Goal: Transaction & Acquisition: Purchase product/service

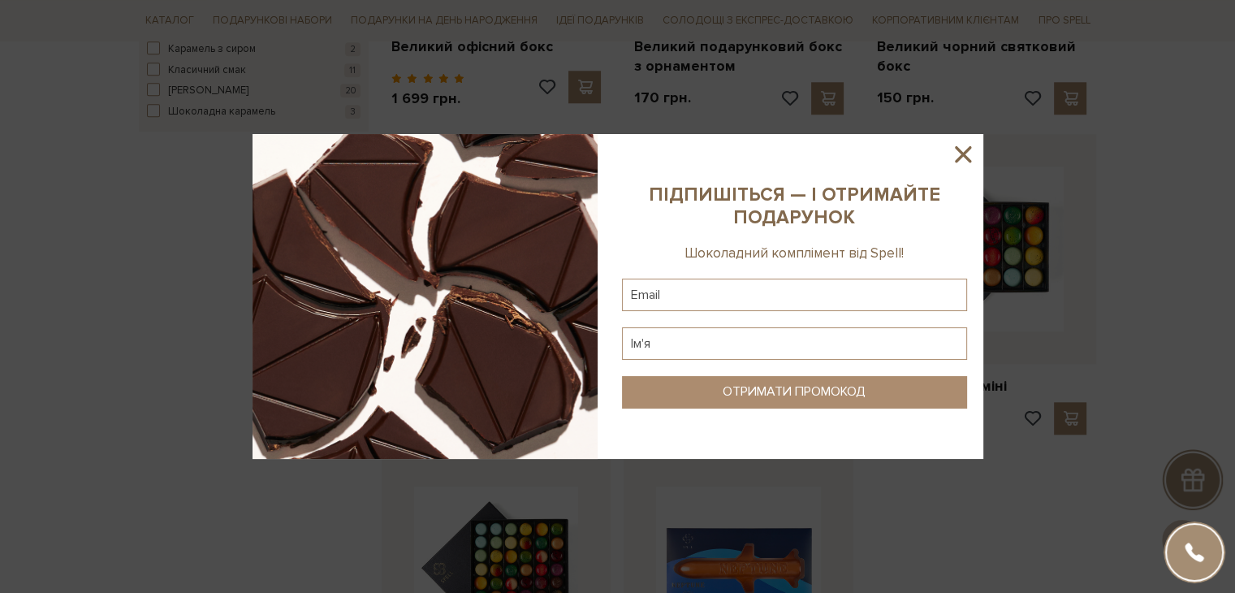
click at [958, 150] on icon at bounding box center [963, 154] width 16 height 16
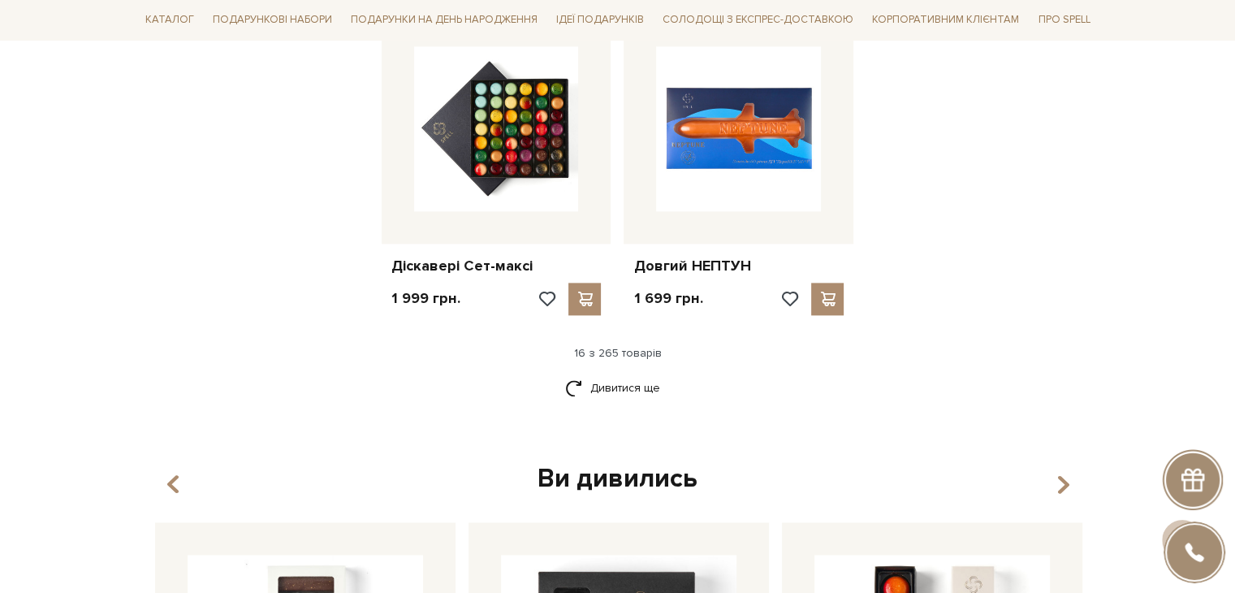
scroll to position [2193, 0]
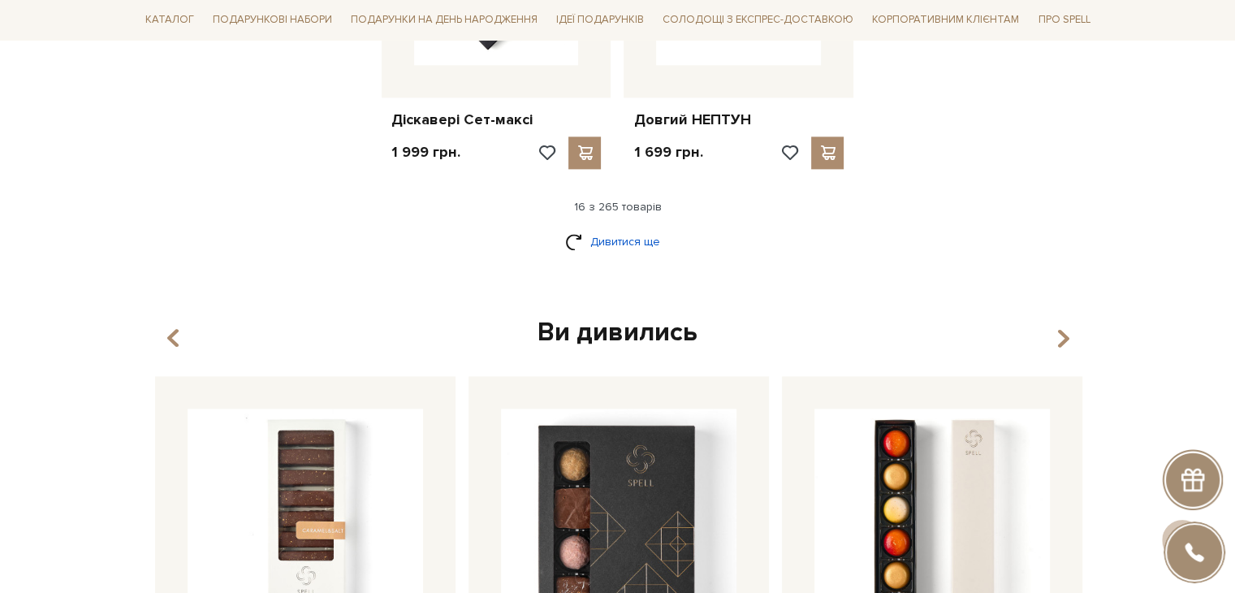
click at [633, 229] on link "Дивитися ще" at bounding box center [618, 241] width 106 height 28
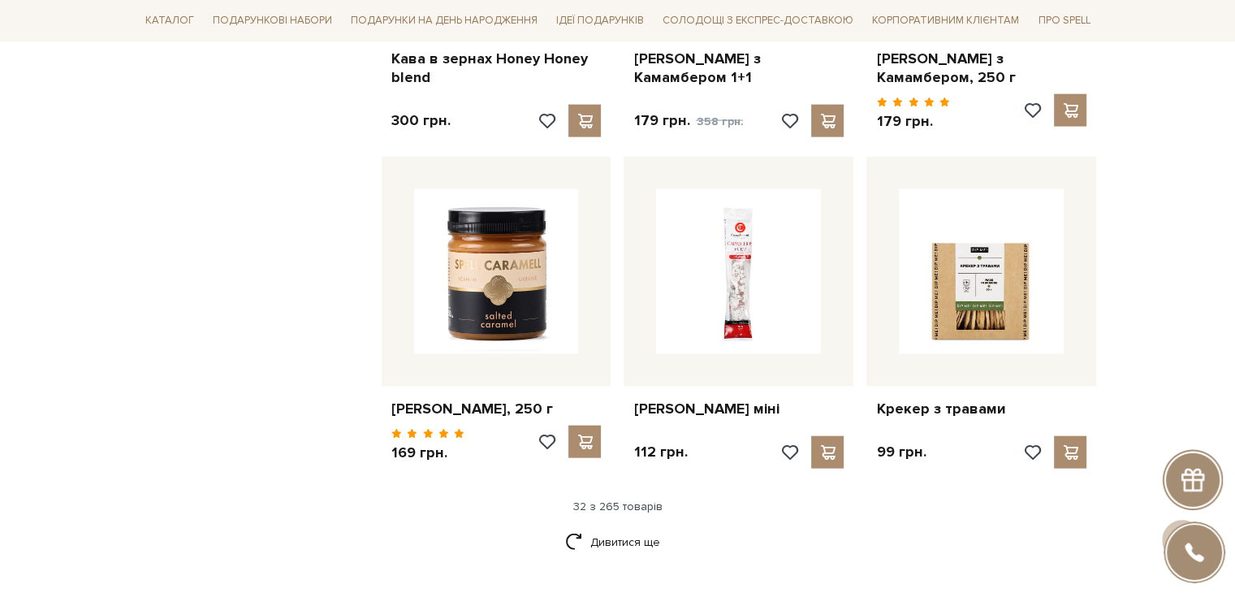
scroll to position [3736, 0]
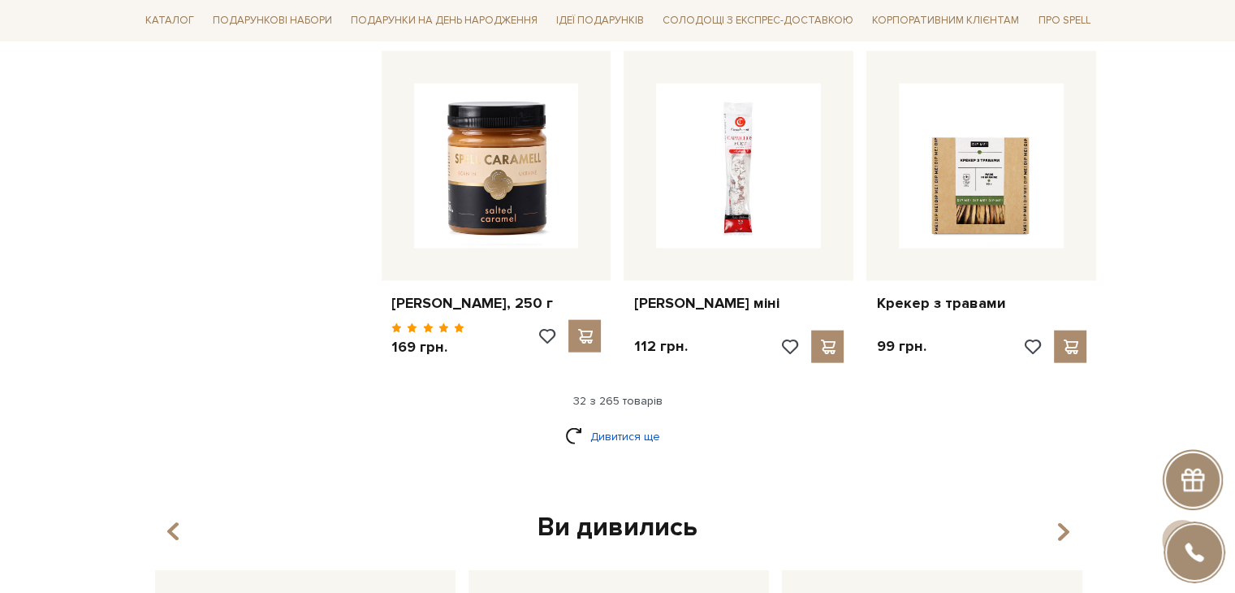
click at [594, 426] on link "Дивитися ще" at bounding box center [618, 436] width 106 height 28
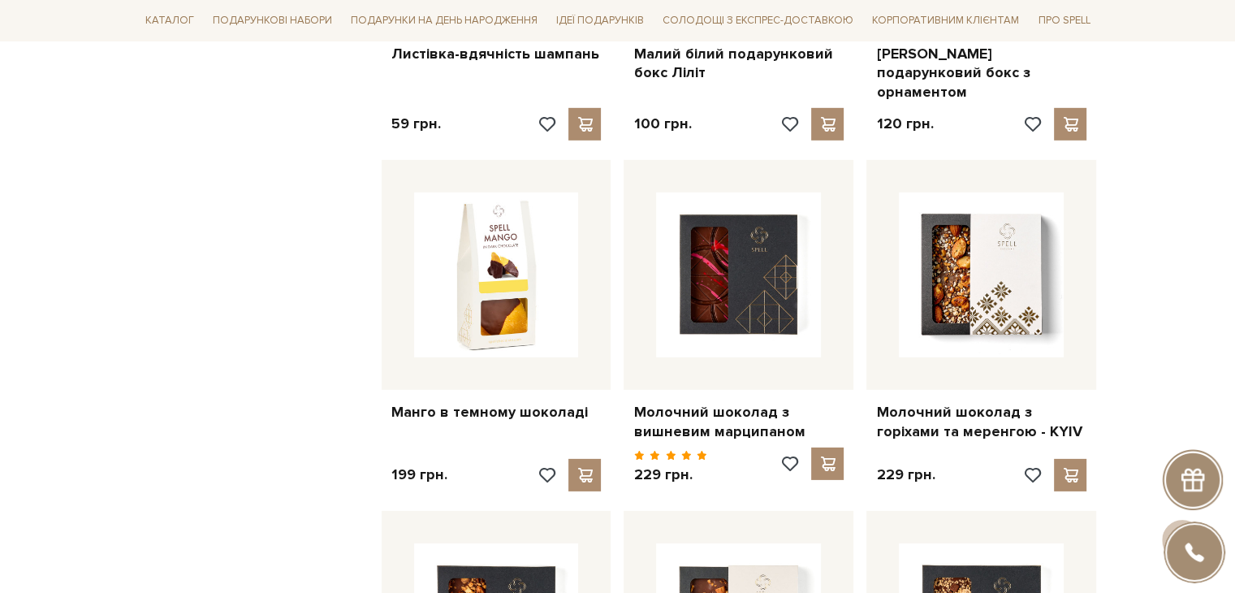
scroll to position [5117, 0]
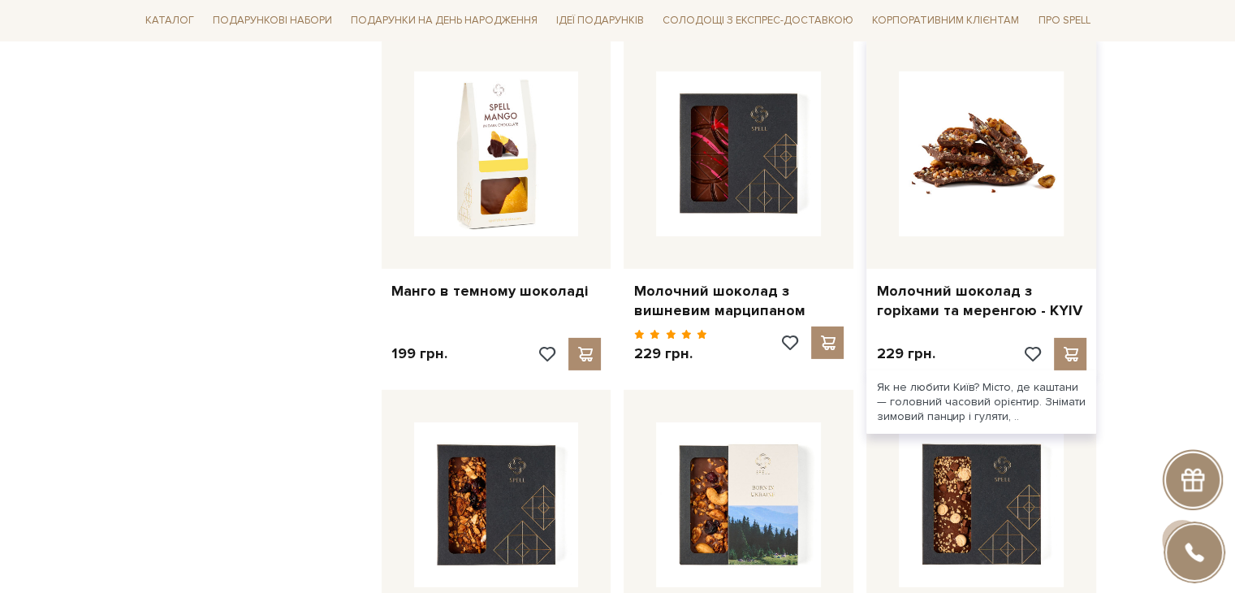
click at [977, 134] on img at bounding box center [981, 153] width 165 height 165
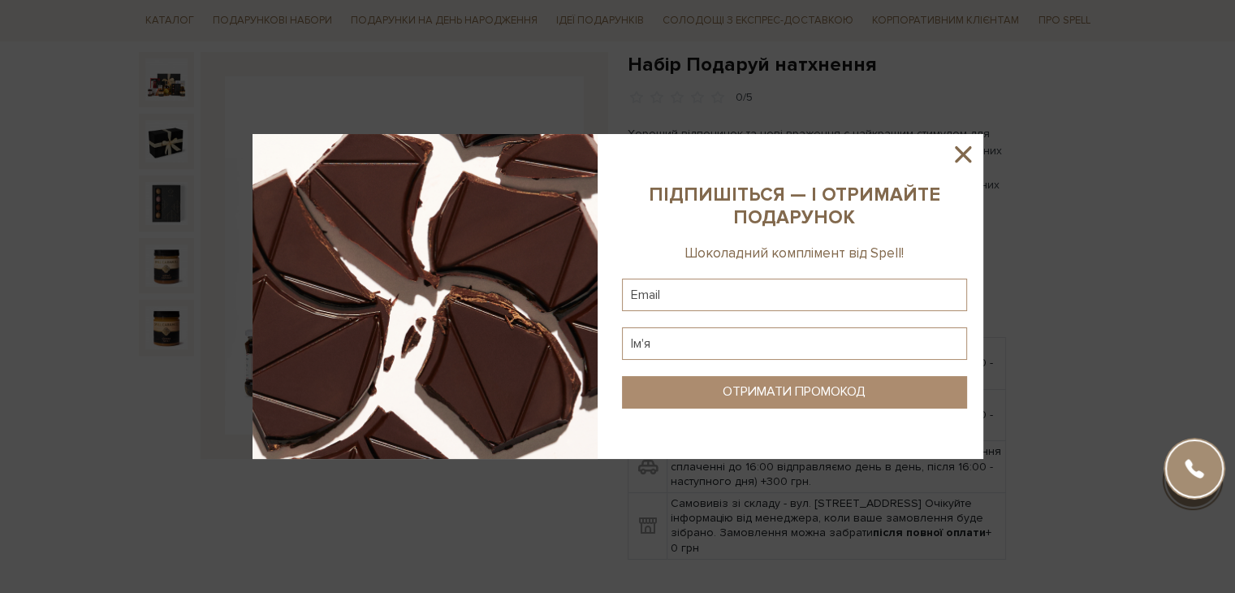
click at [963, 154] on icon at bounding box center [963, 154] width 16 height 16
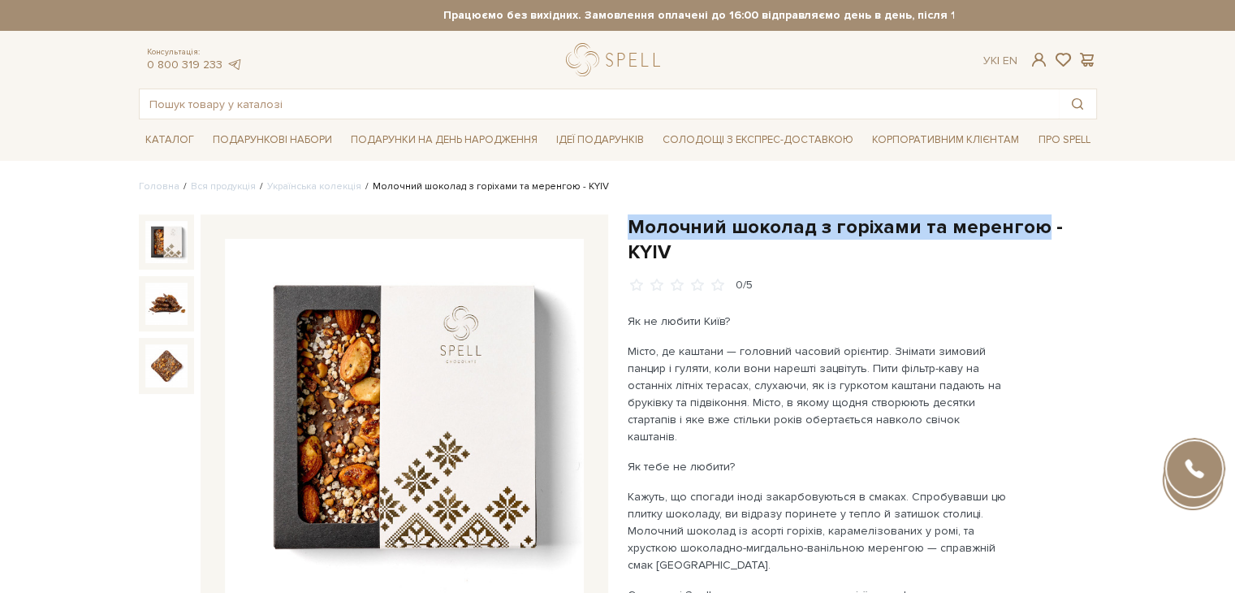
drag, startPoint x: 627, startPoint y: 229, endPoint x: 1031, endPoint y: 228, distance: 404.5
click at [1031, 228] on h1 "Молочний шоколад з горіхами та меренгою - KYIV" at bounding box center [862, 239] width 469 height 50
copy h1 "Молочний шоколад з горіхами та меренгою"
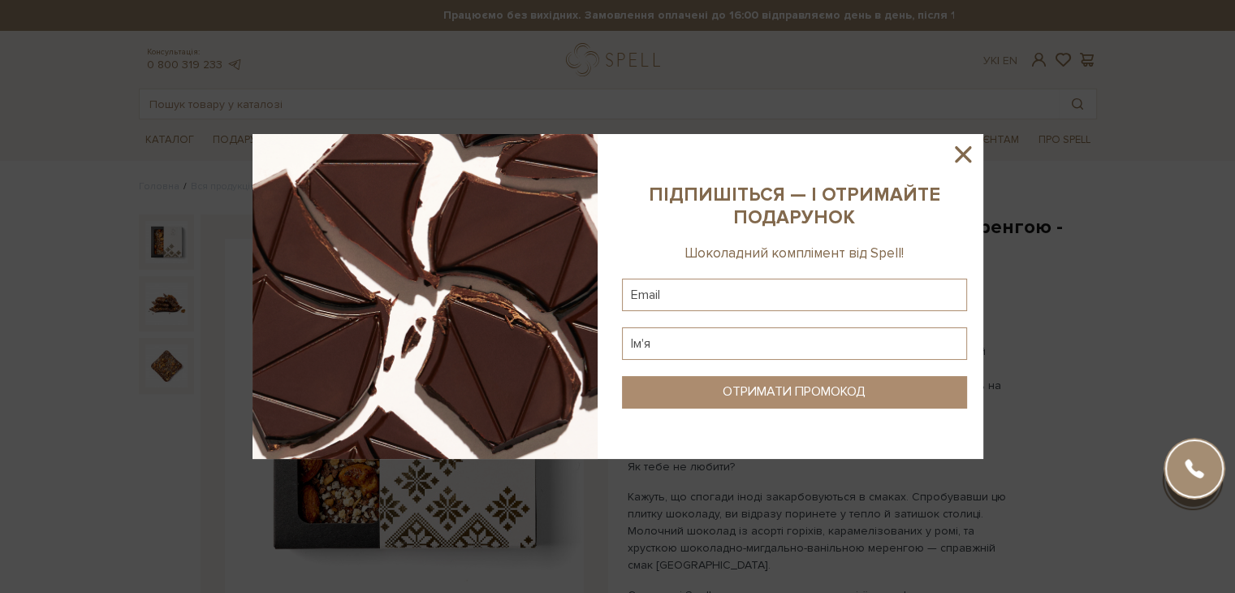
click at [965, 149] on icon at bounding box center [963, 155] width 28 height 28
